Goal: Task Accomplishment & Management: Manage account settings

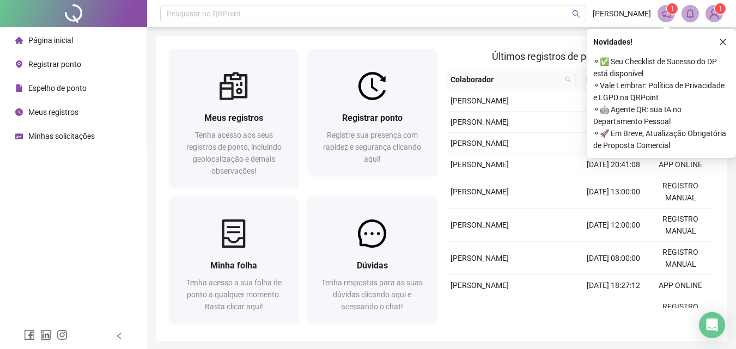
click at [173, 58] on div "Meus registros Tenha acesso aos seus registros de ponto, incluindo geolocalizaç…" at bounding box center [234, 118] width 130 height 139
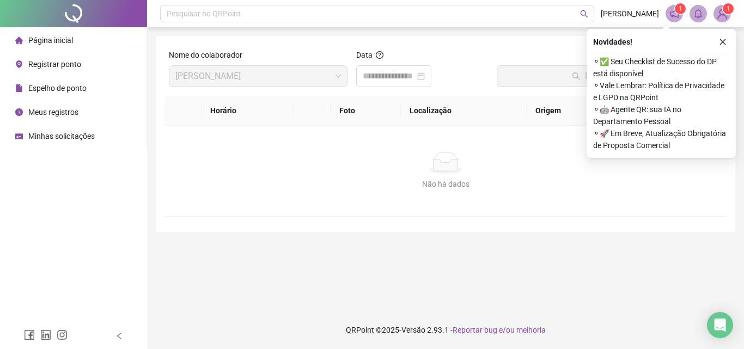
click at [62, 46] on div "Página inicial" at bounding box center [44, 40] width 58 height 22
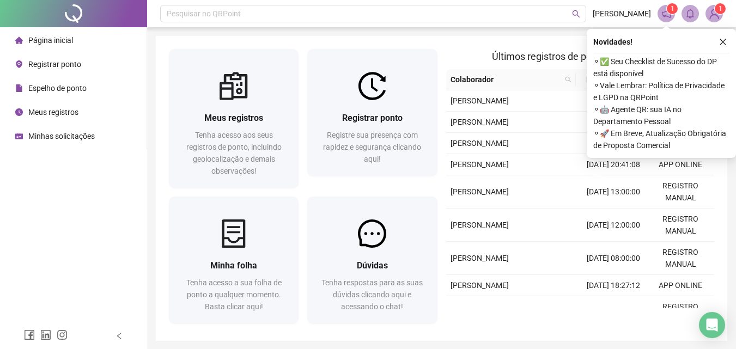
click at [714, 43] on div "Novidades !" at bounding box center [661, 41] width 136 height 13
click at [722, 41] on icon "close" at bounding box center [723, 42] width 8 height 8
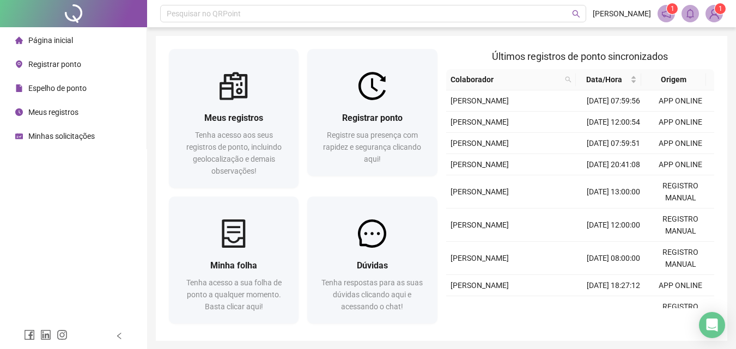
click at [60, 39] on span "Página inicial" at bounding box center [50, 40] width 45 height 9
click at [62, 42] on span "Página inicial" at bounding box center [50, 40] width 45 height 9
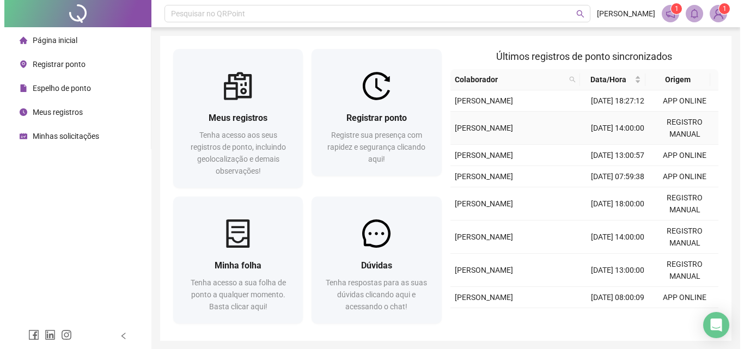
scroll to position [280, 0]
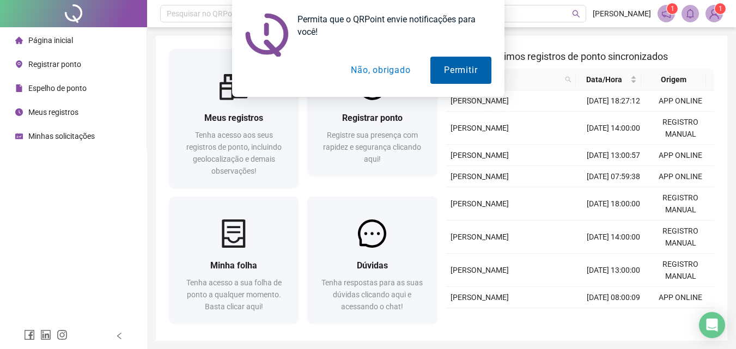
click at [457, 65] on button "Permitir" at bounding box center [460, 70] width 60 height 27
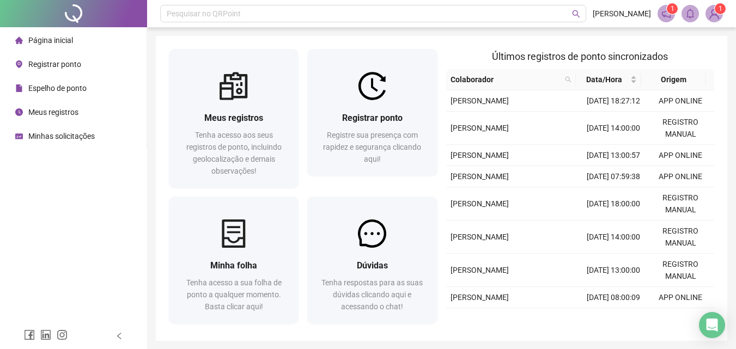
click at [718, 21] on img at bounding box center [714, 13] width 16 height 16
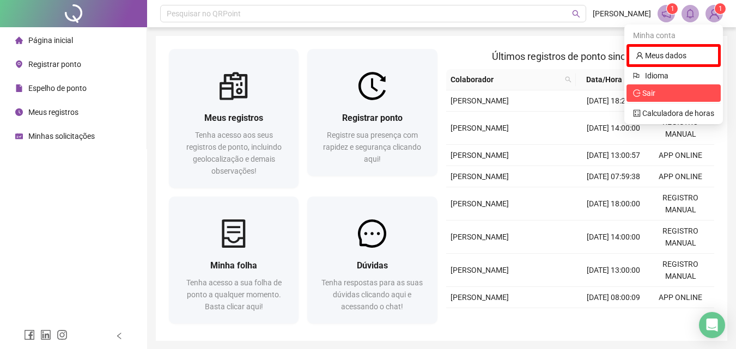
click at [667, 88] on span "Sair" at bounding box center [673, 93] width 81 height 12
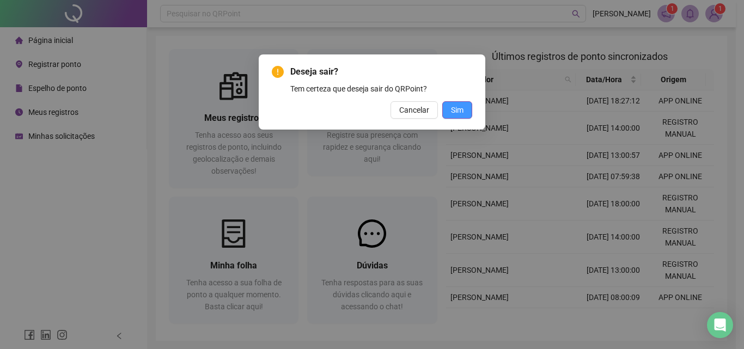
click at [453, 107] on span "Sim" at bounding box center [457, 110] width 13 height 12
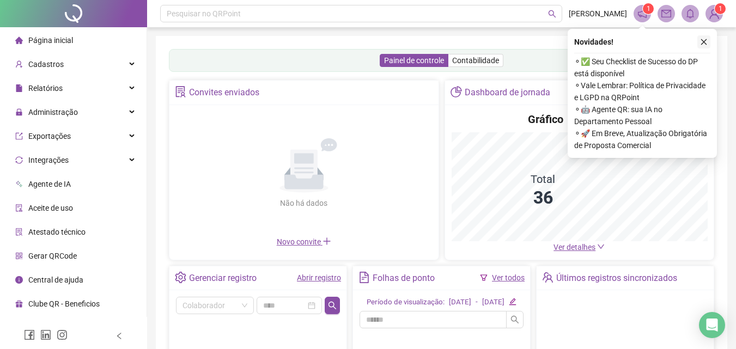
click at [704, 39] on icon "close" at bounding box center [704, 42] width 8 height 8
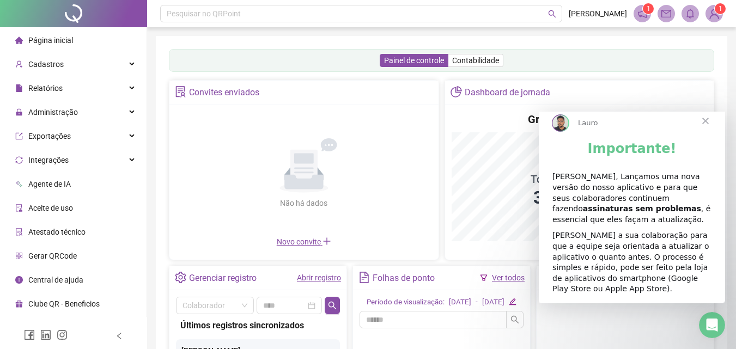
click at [704, 129] on span "Fechar" at bounding box center [705, 120] width 39 height 39
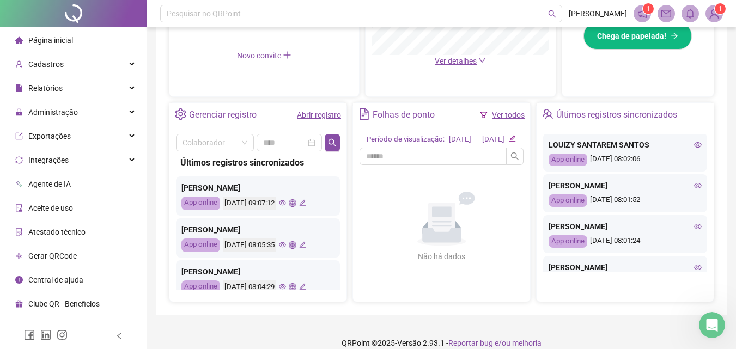
scroll to position [163, 0]
